Goal: Task Accomplishment & Management: Manage account settings

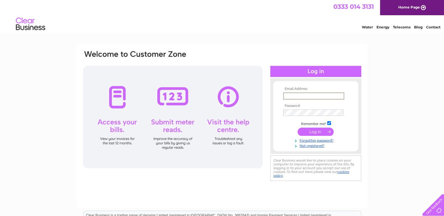
click at [296, 94] on input "text" at bounding box center [313, 96] width 61 height 7
type input "[EMAIL_ADDRESS][DOMAIN_NAME]"
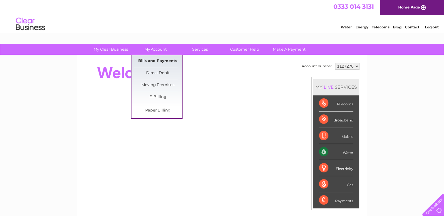
click at [152, 63] on link "Bills and Payments" at bounding box center [157, 61] width 48 height 12
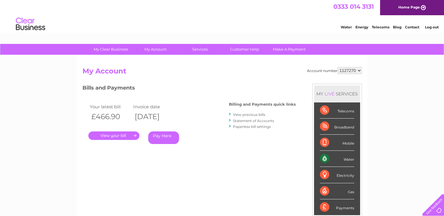
click at [130, 135] on link "." at bounding box center [113, 136] width 51 height 9
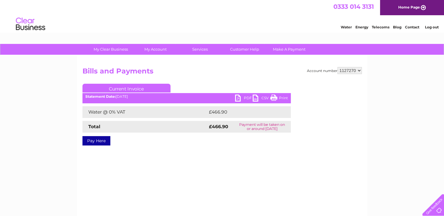
click at [242, 97] on link "PDF" at bounding box center [244, 99] width 18 height 9
